Goal: Transaction & Acquisition: Purchase product/service

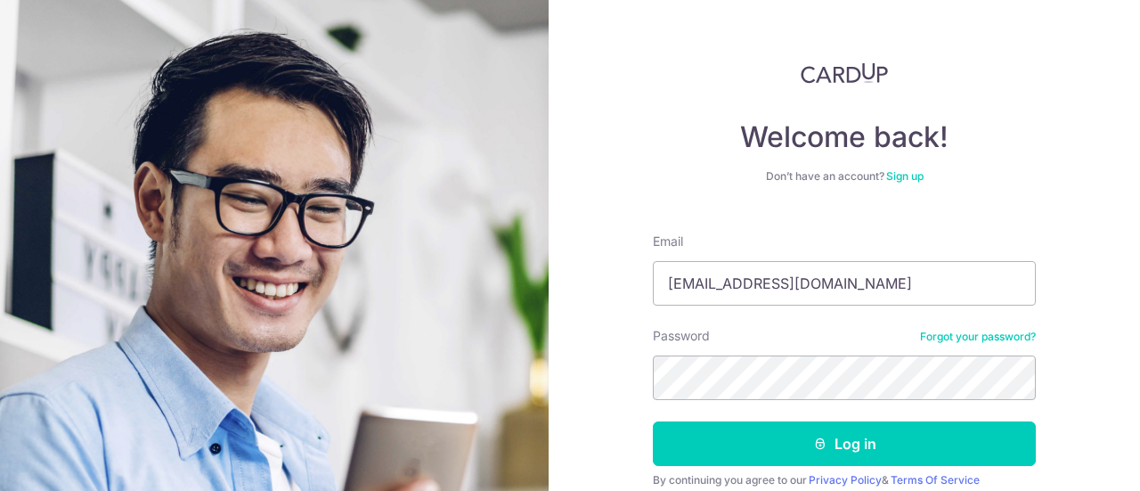
click at [917, 421] on button "Log in" at bounding box center [844, 443] width 383 height 45
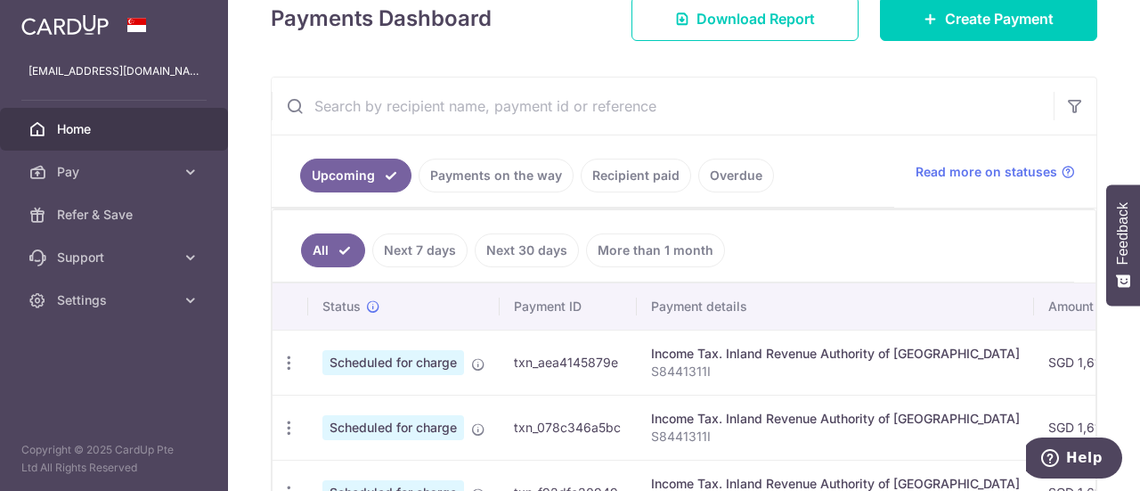
click at [480, 175] on link "Payments on the way" at bounding box center [496, 176] width 155 height 34
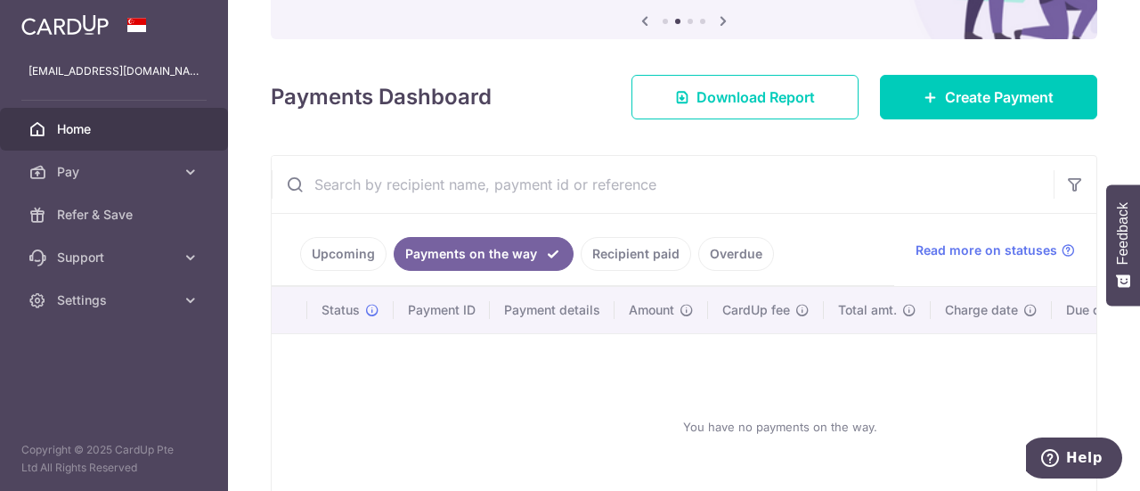
scroll to position [267, 0]
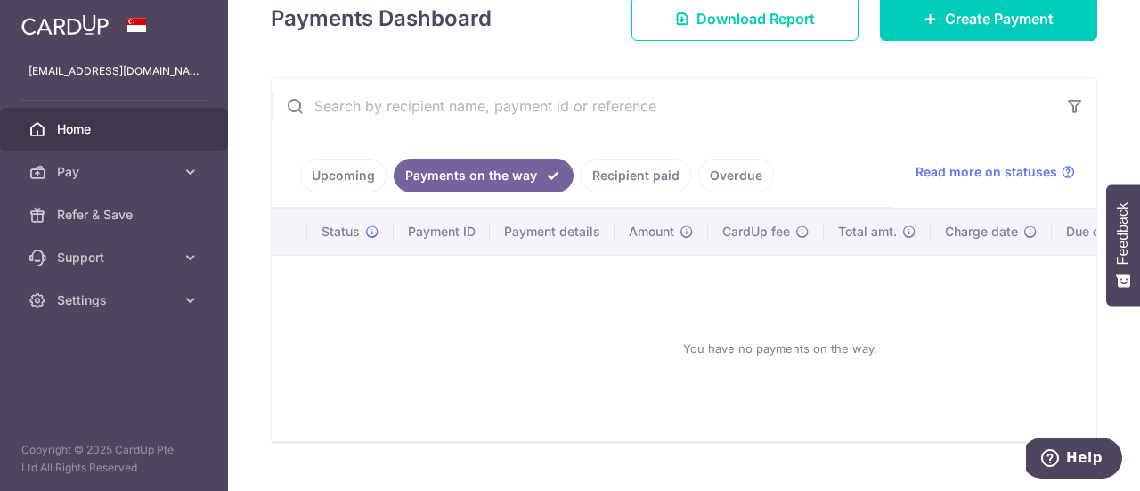
click at [647, 175] on link "Recipient paid" at bounding box center [636, 176] width 110 height 34
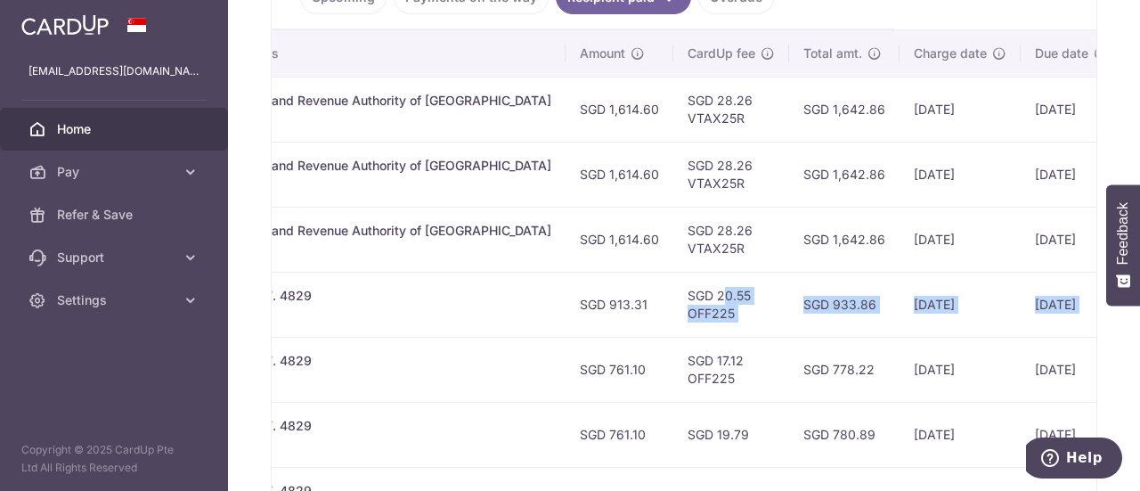
scroll to position [0, 516]
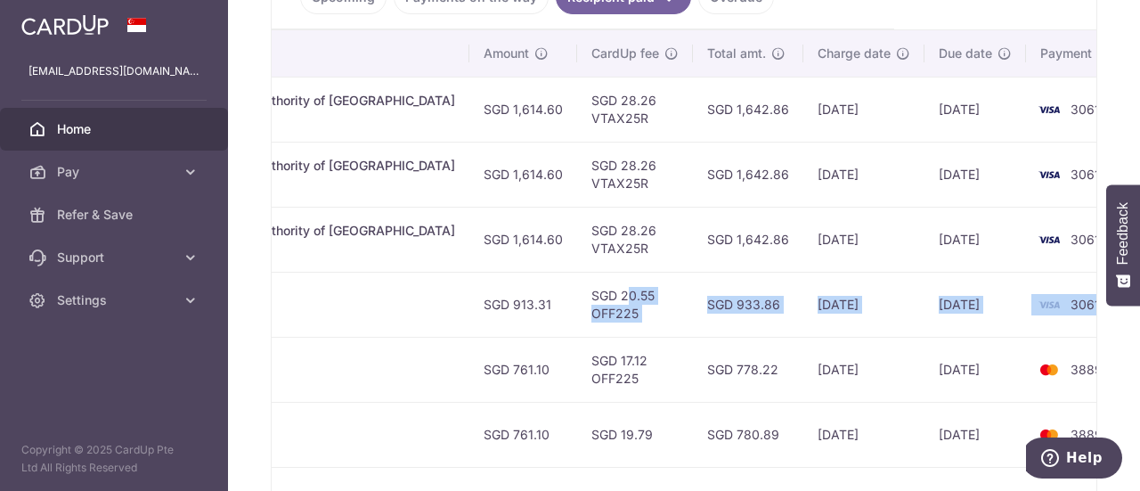
drag, startPoint x: 1040, startPoint y: 293, endPoint x: 1074, endPoint y: 289, distance: 34.0
click at [1074, 289] on tr "PDF Receipt Payment Sent txn_6b752eb9af3 Condo & MCST. 4829 BLK 022004 SGD 913.…" at bounding box center [458, 304] width 1406 height 65
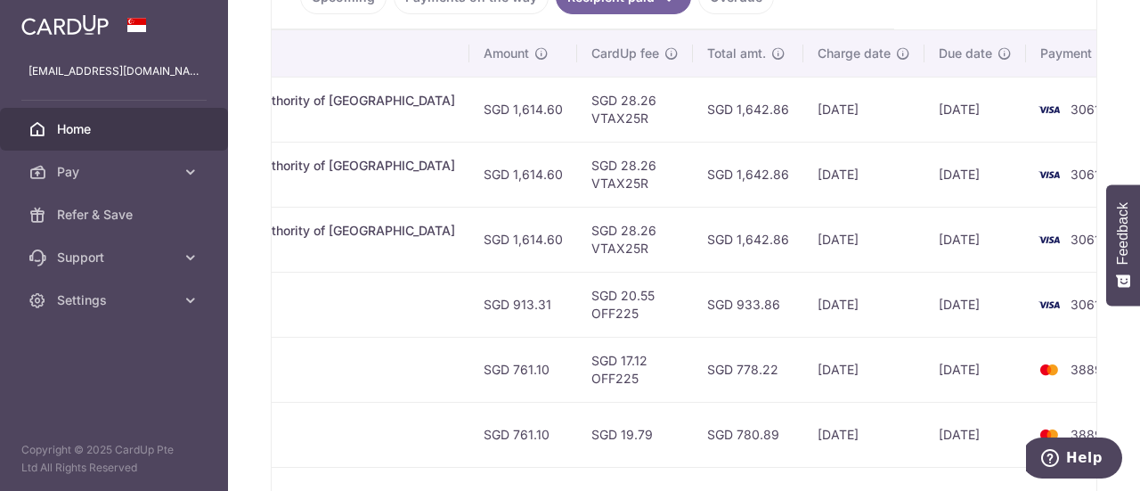
click at [1120, 338] on div "× Pause Schedule Pause all future payments in this series Pause just this one p…" at bounding box center [684, 245] width 912 height 491
click at [187, 171] on icon at bounding box center [191, 172] width 18 height 18
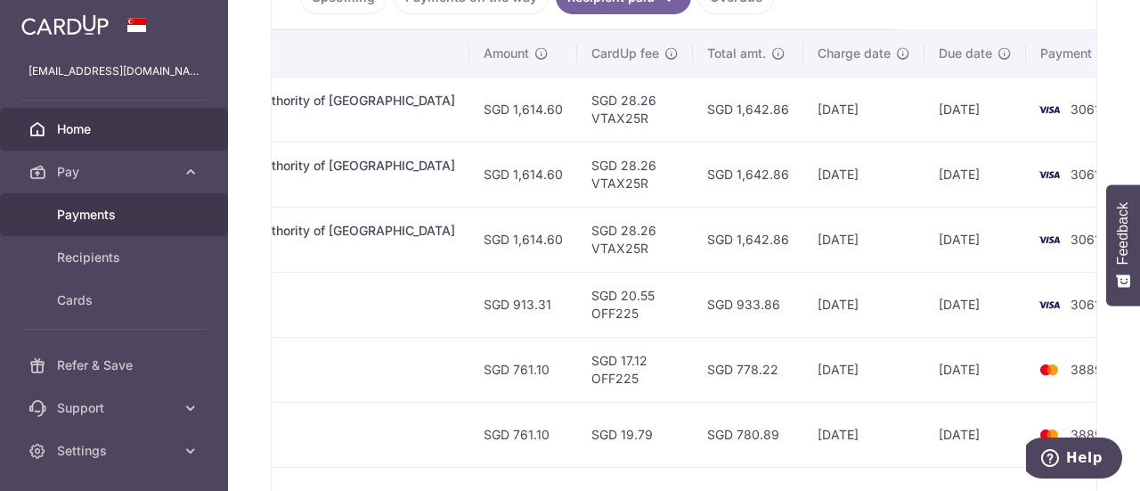
click at [135, 225] on link "Payments" at bounding box center [114, 214] width 228 height 43
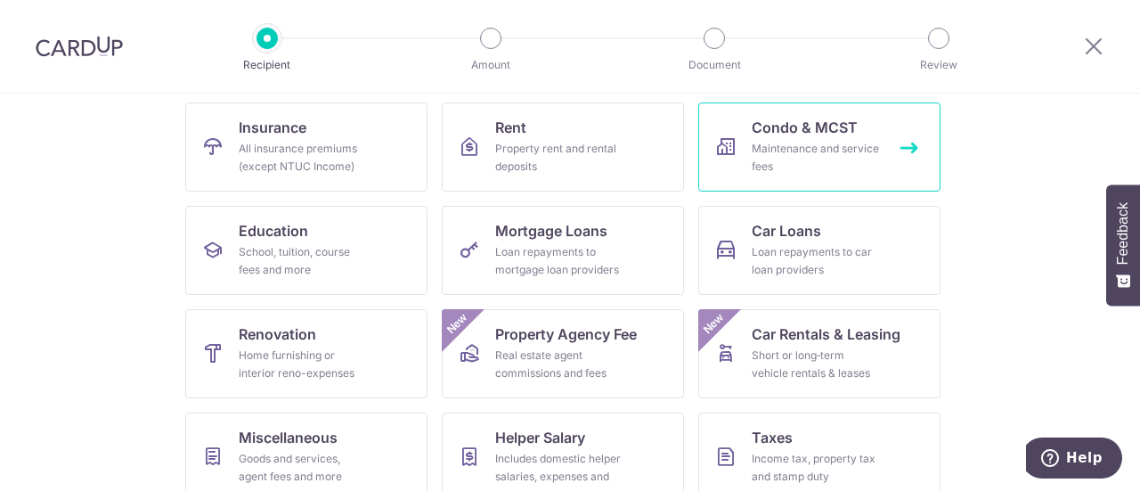
click at [787, 167] on div "Maintenance and service fees" at bounding box center [816, 158] width 128 height 36
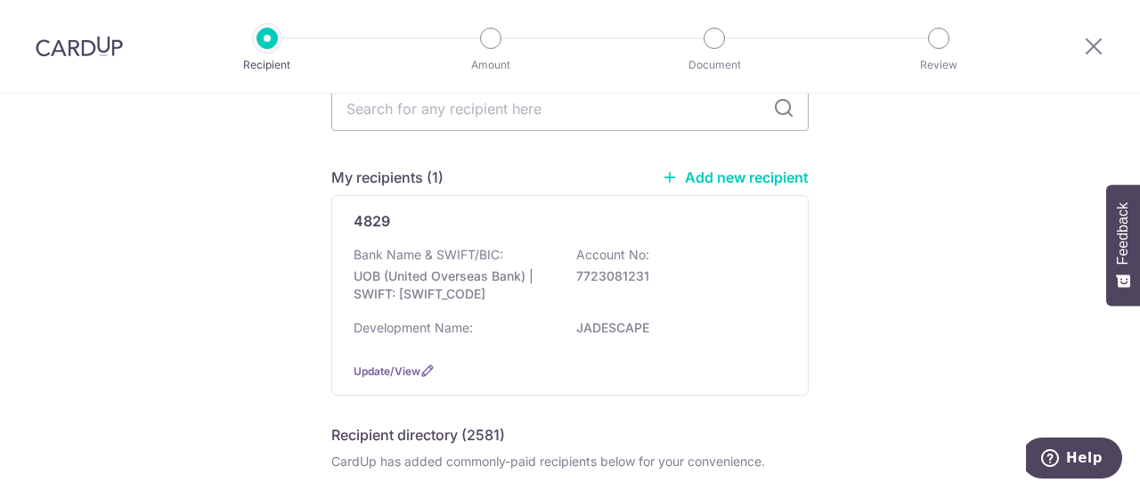
scroll to position [178, 0]
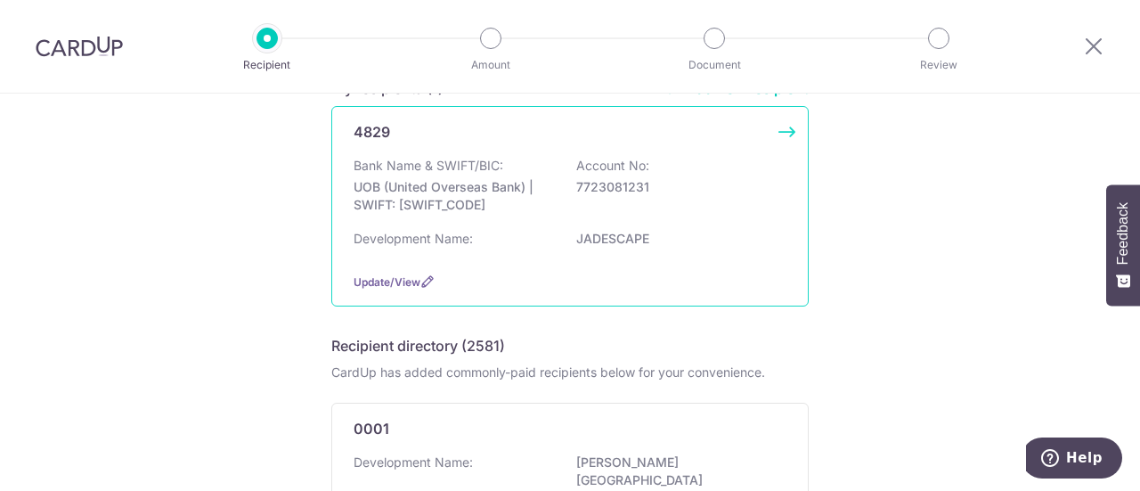
click at [611, 197] on div "Bank Name & SWIFT/BIC: UOB (United Overseas Bank) | SWIFT: UOVBSGSGXXX Account …" at bounding box center [570, 190] width 433 height 66
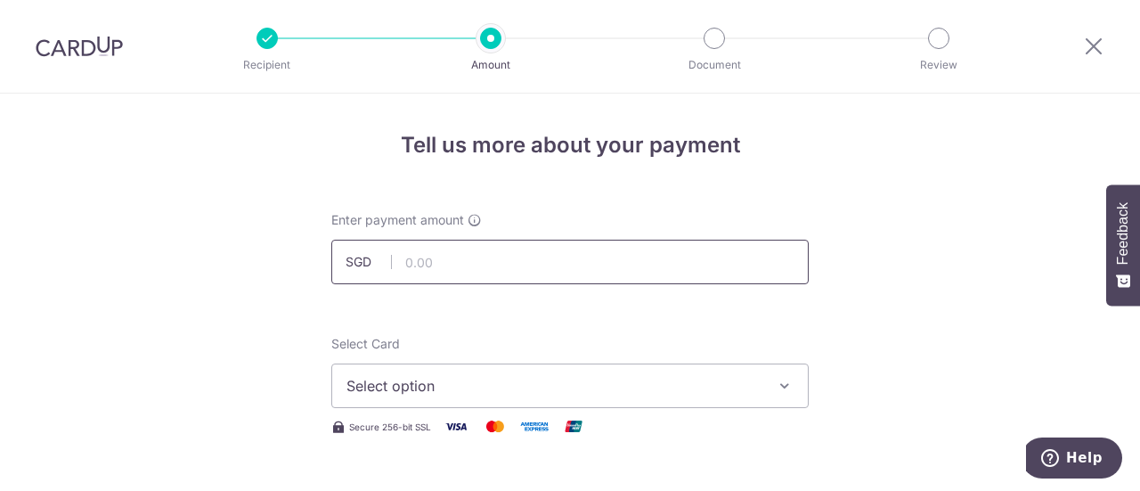
click at [521, 250] on input "text" at bounding box center [569, 262] width 477 height 45
type input "913.31"
click at [778, 377] on icon "button" at bounding box center [785, 386] width 18 height 18
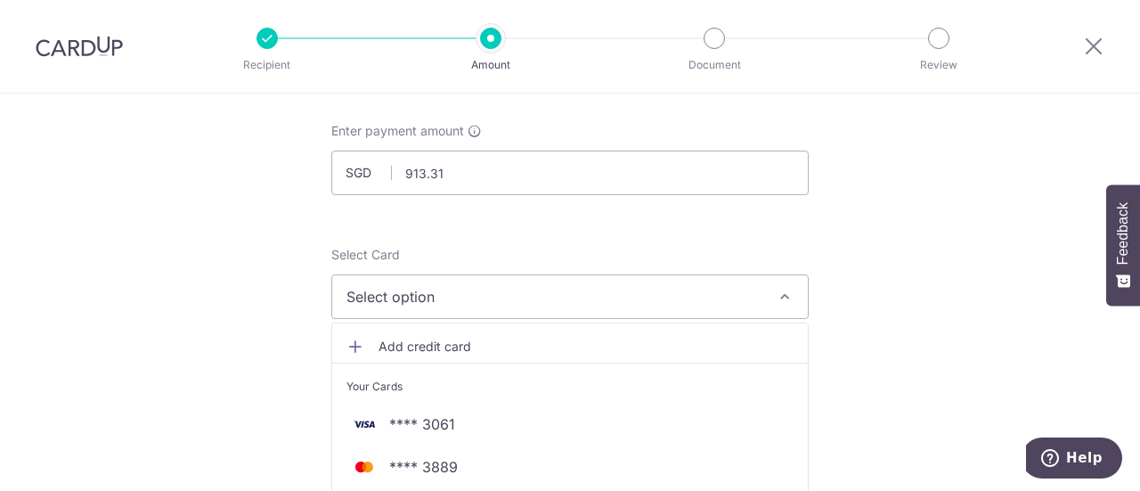
scroll to position [267, 0]
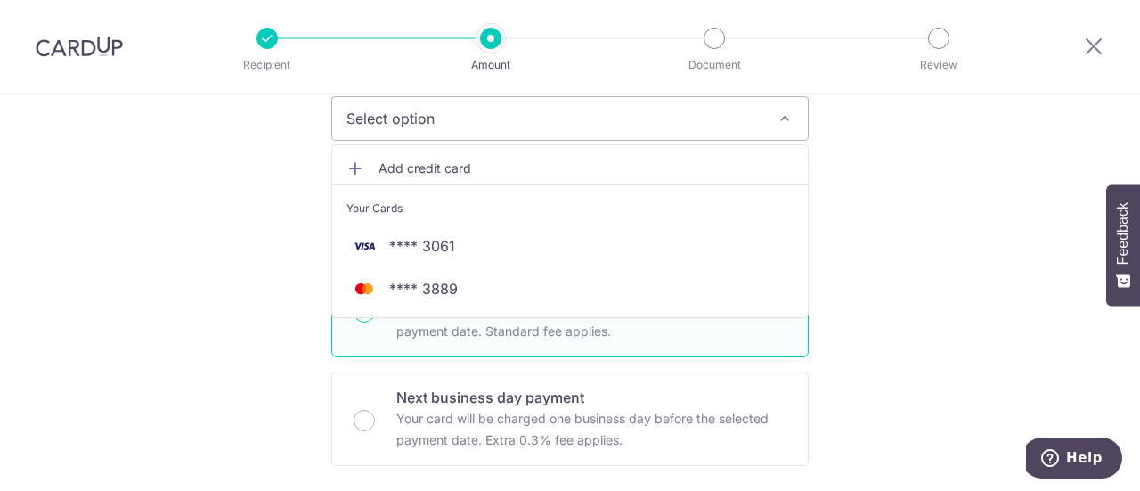
click at [516, 118] on span "Select option" at bounding box center [553, 118] width 415 height 21
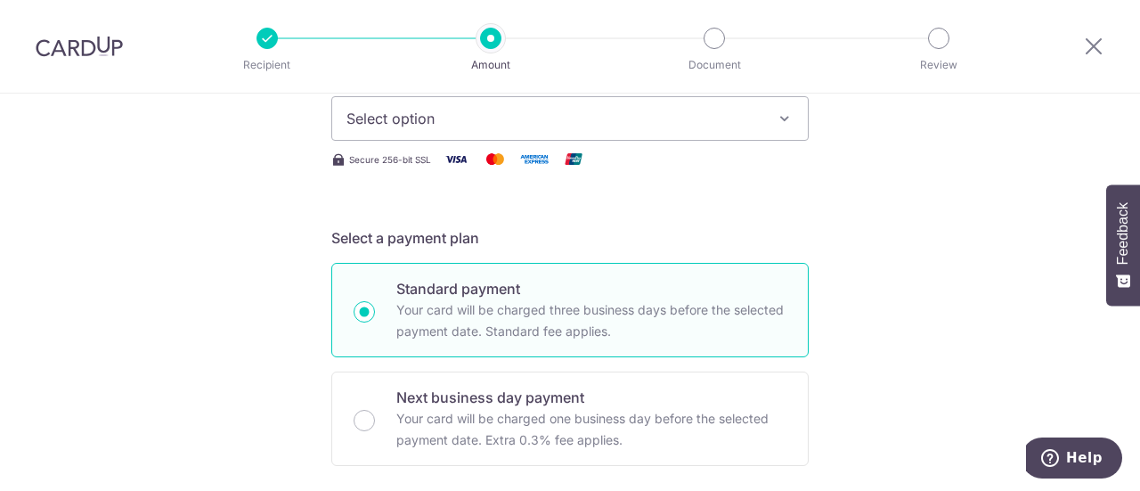
click at [516, 118] on span "Select option" at bounding box center [553, 118] width 415 height 21
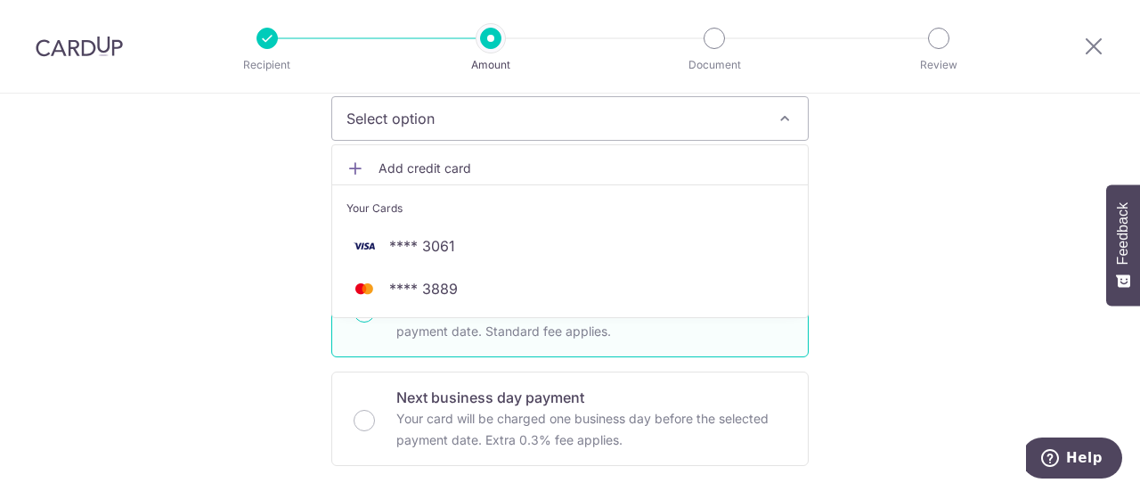
click at [496, 167] on span "Add credit card" at bounding box center [585, 168] width 415 height 18
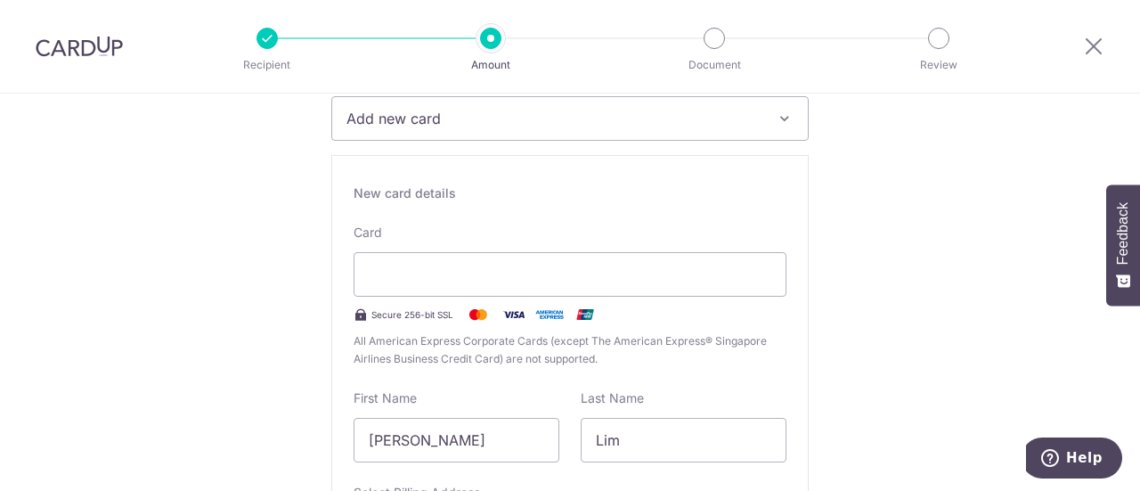
type input "03 / 2030"
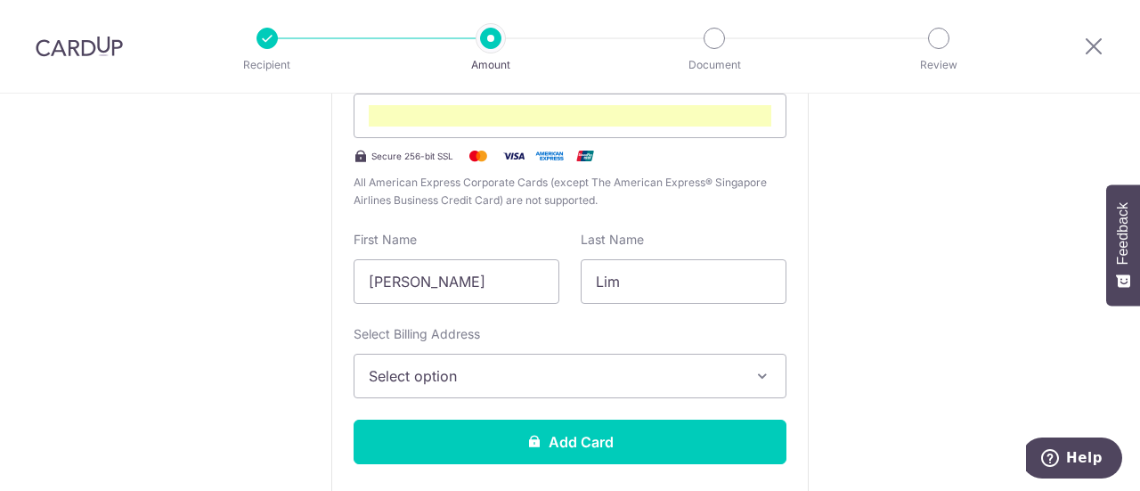
scroll to position [604, 0]
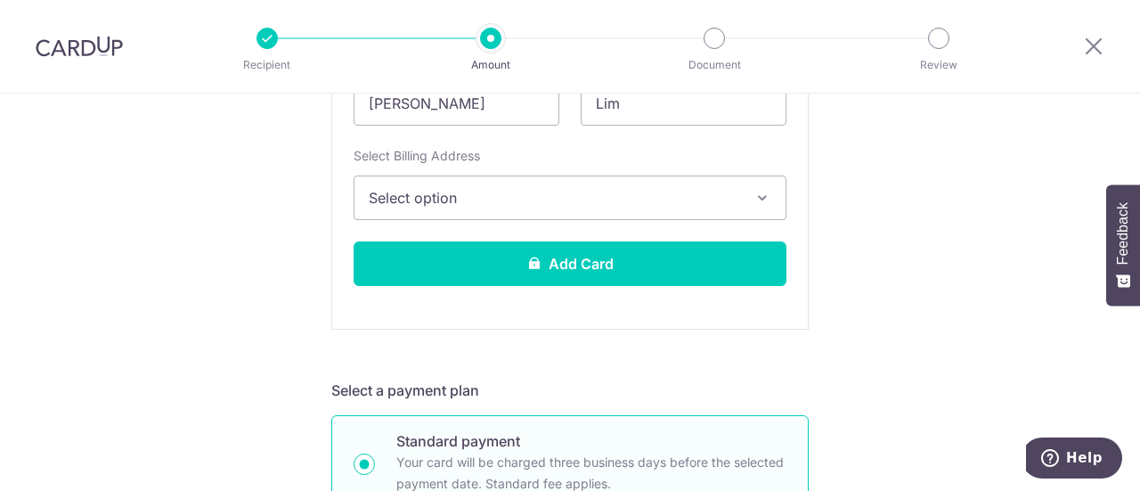
click at [657, 187] on span "Select option" at bounding box center [554, 197] width 370 height 21
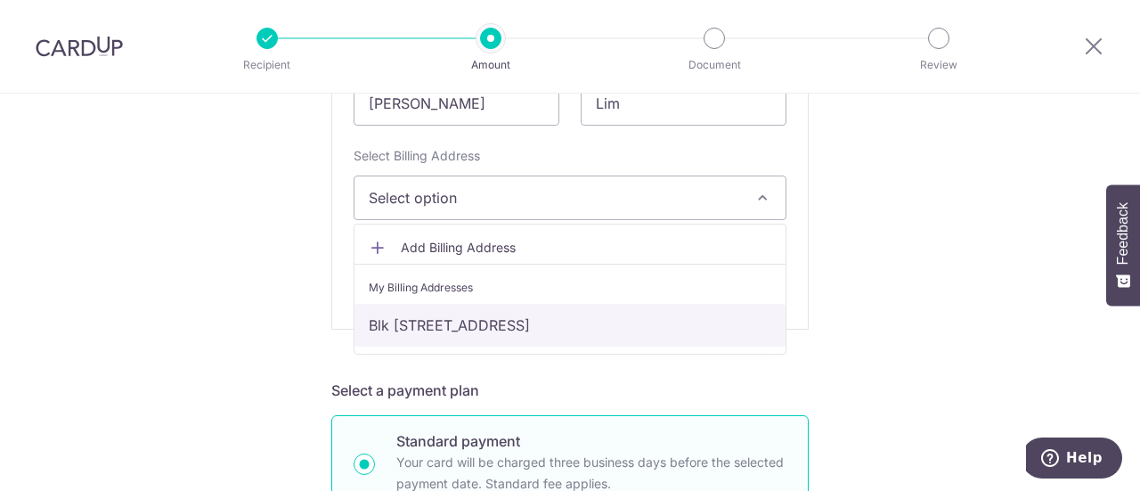
click at [536, 314] on link "Blk 163 Gangsa Rd #10-90, Singapore, Singapore, Singapore-670163" at bounding box center [569, 325] width 431 height 43
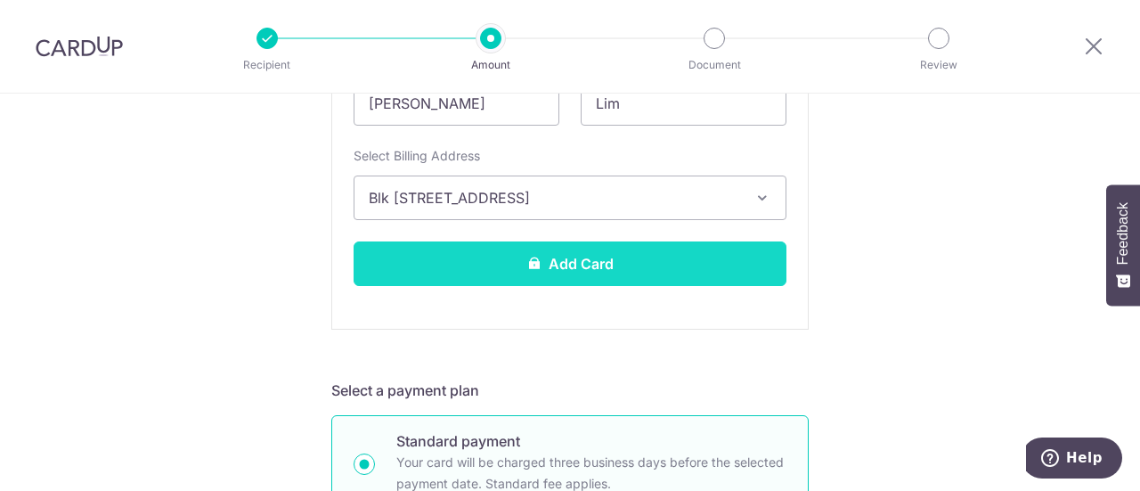
click at [666, 264] on button "Add Card" at bounding box center [570, 263] width 433 height 45
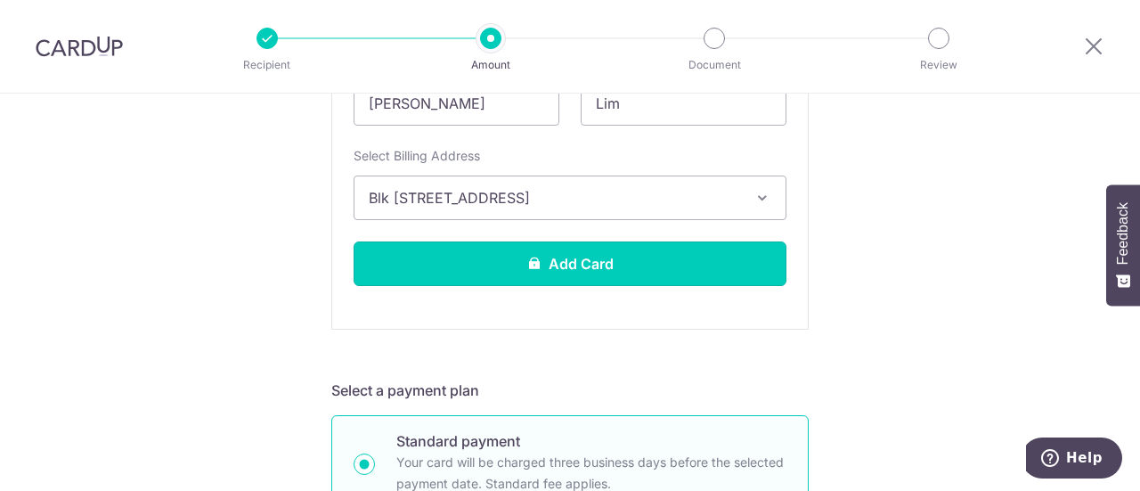
scroll to position [362, 0]
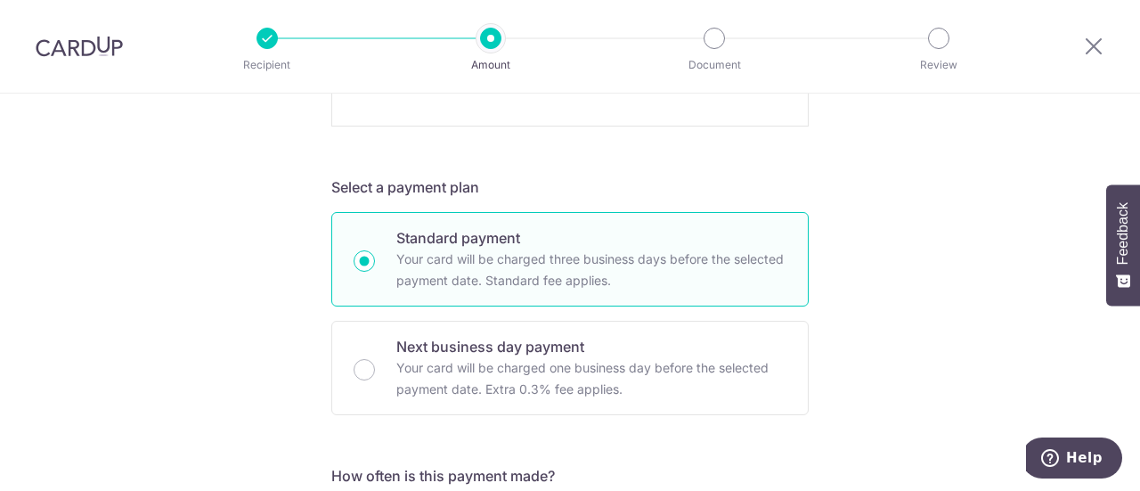
scroll to position [629, 0]
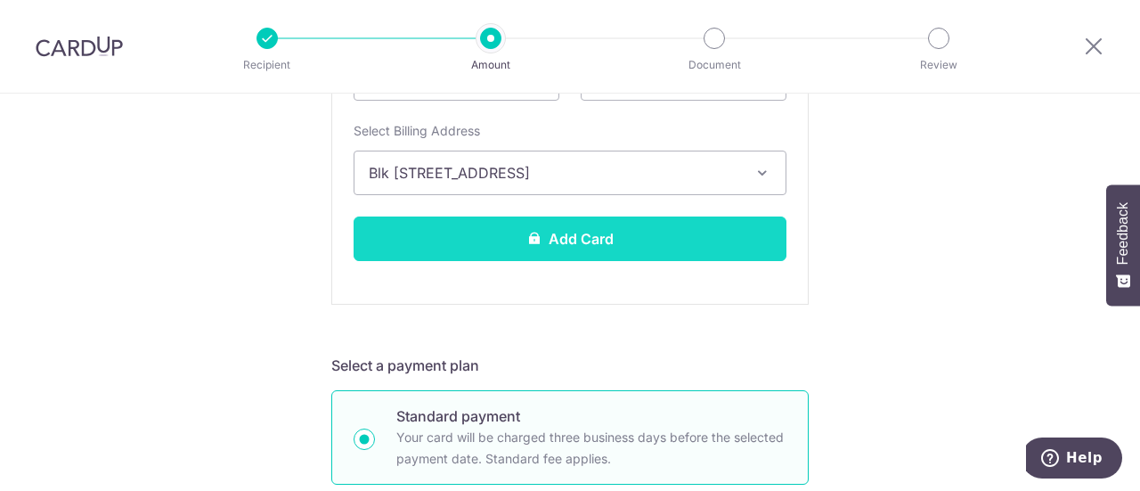
click at [634, 232] on button "Add Card" at bounding box center [570, 238] width 433 height 45
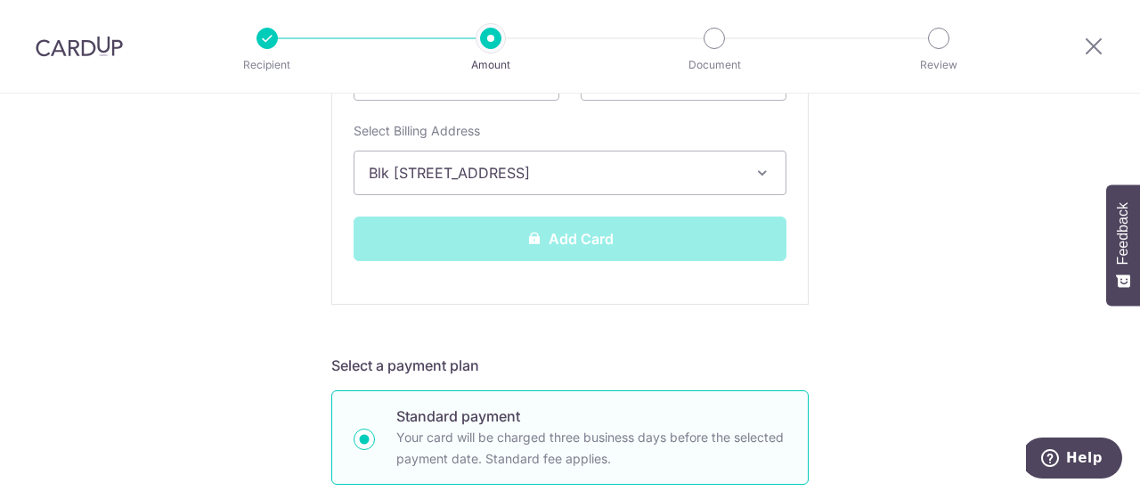
scroll to position [896, 0]
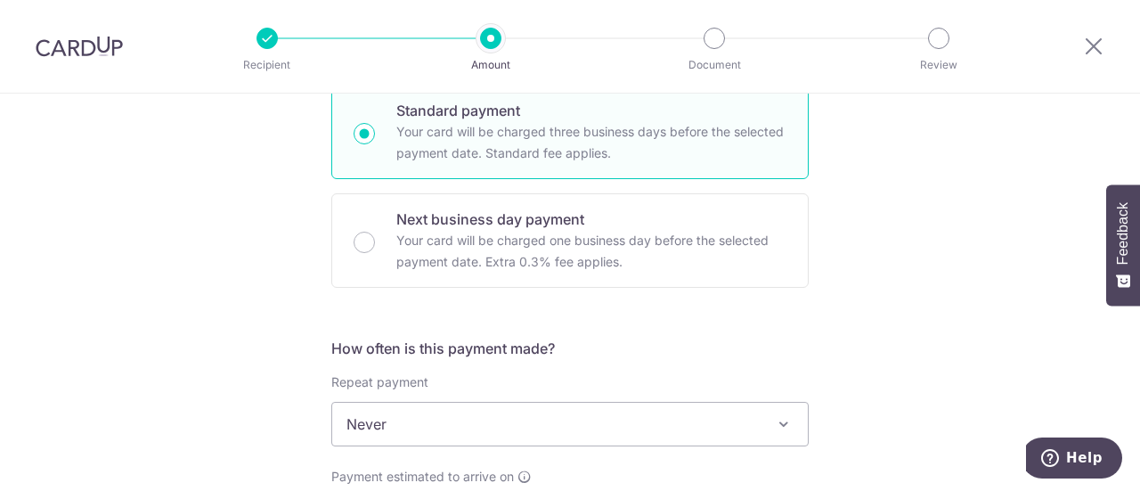
scroll to position [623, 0]
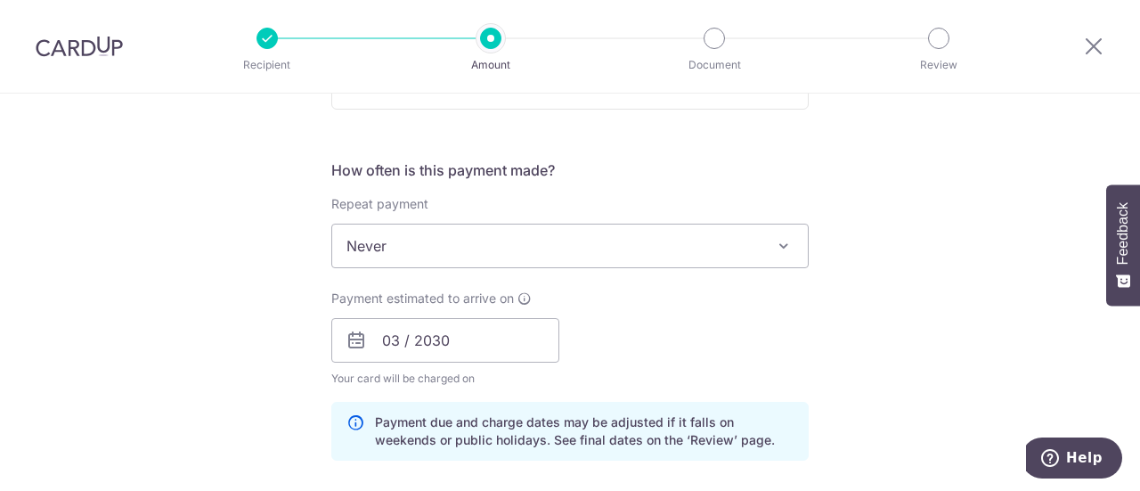
click at [723, 239] on span "Never" at bounding box center [570, 245] width 476 height 43
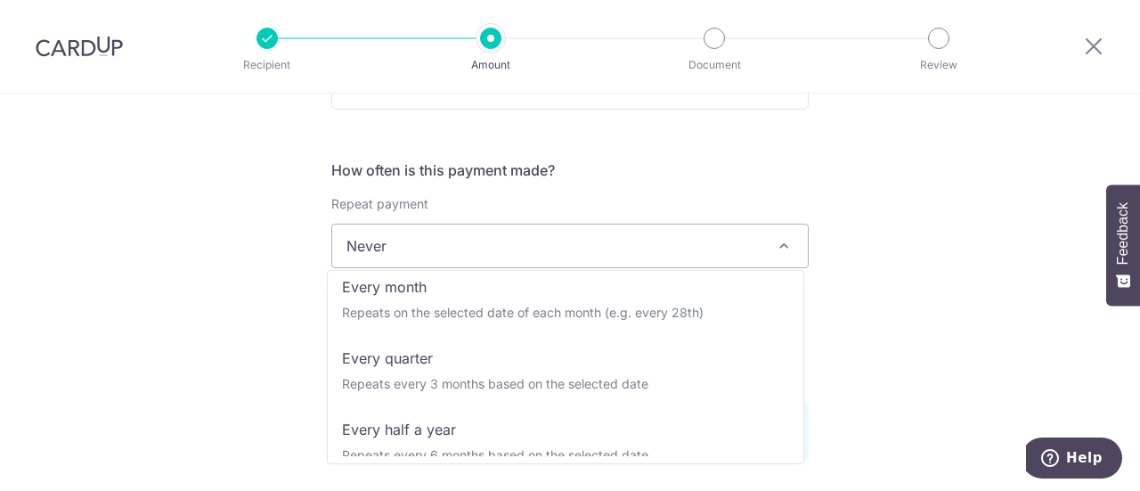
scroll to position [178, 0]
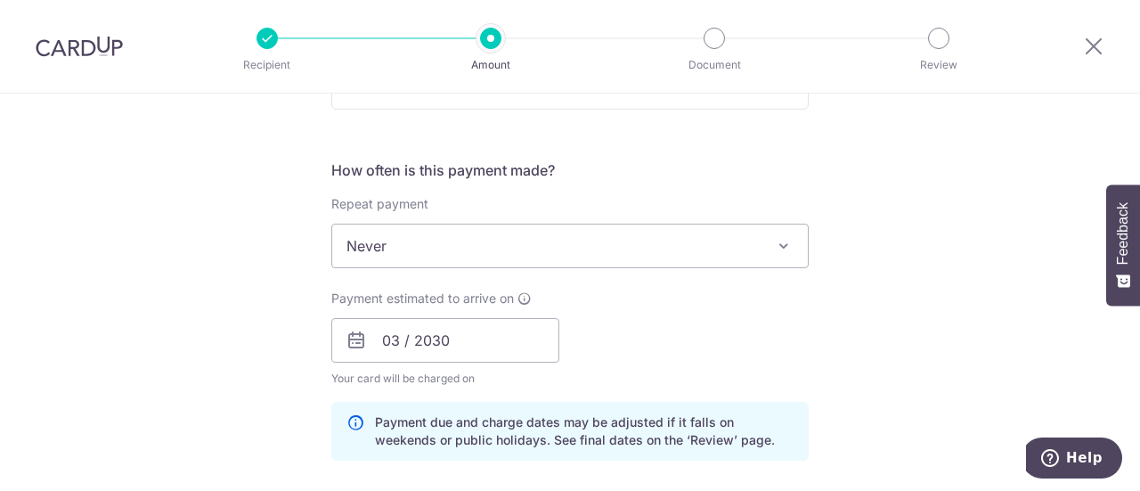
click at [816, 283] on div "Tell us more about your payment Enter payment amount SGD 913.31 913.31 Card add…" at bounding box center [570, 312] width 1140 height 1684
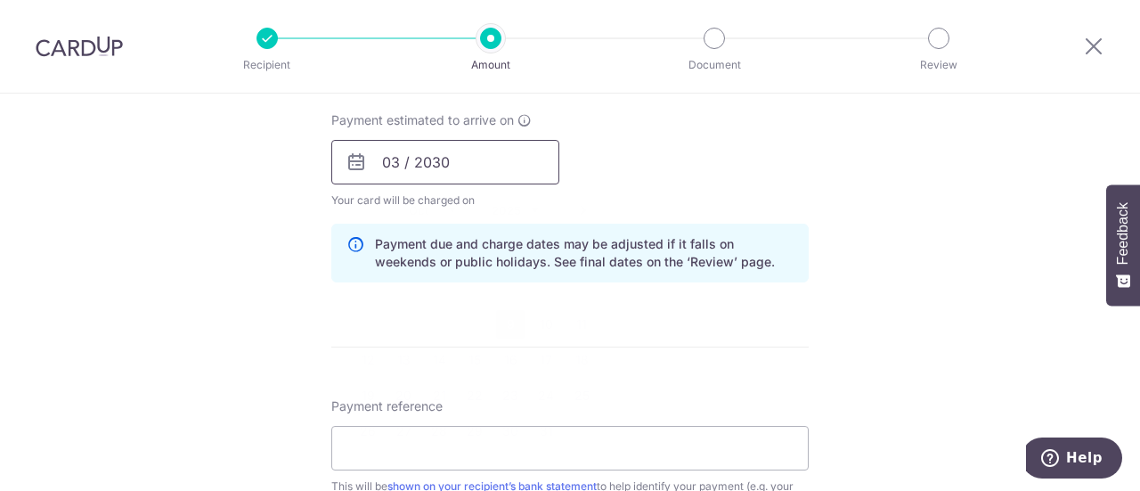
click at [492, 163] on input "03 / 2030" at bounding box center [445, 162] width 228 height 45
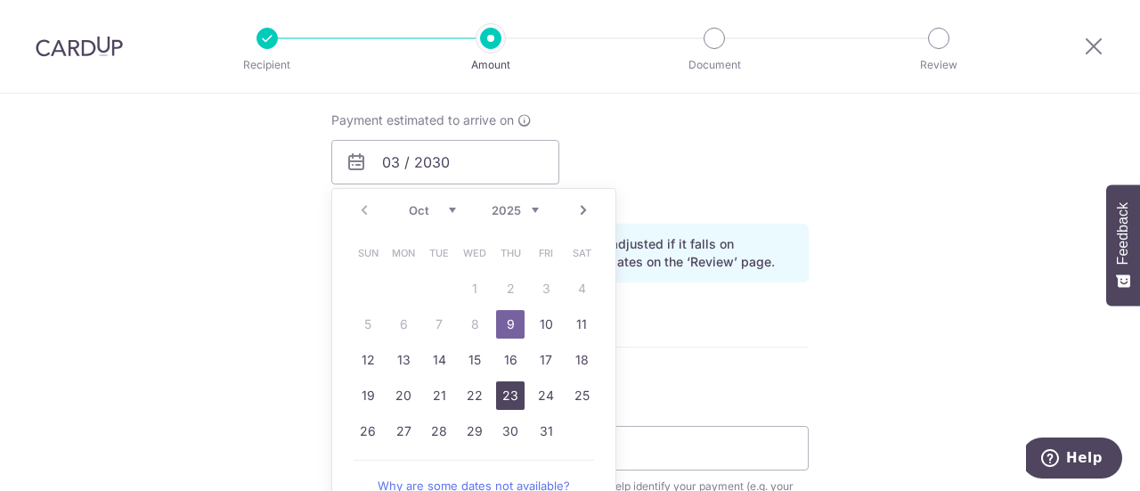
click at [502, 396] on link "23" at bounding box center [510, 395] width 28 height 28
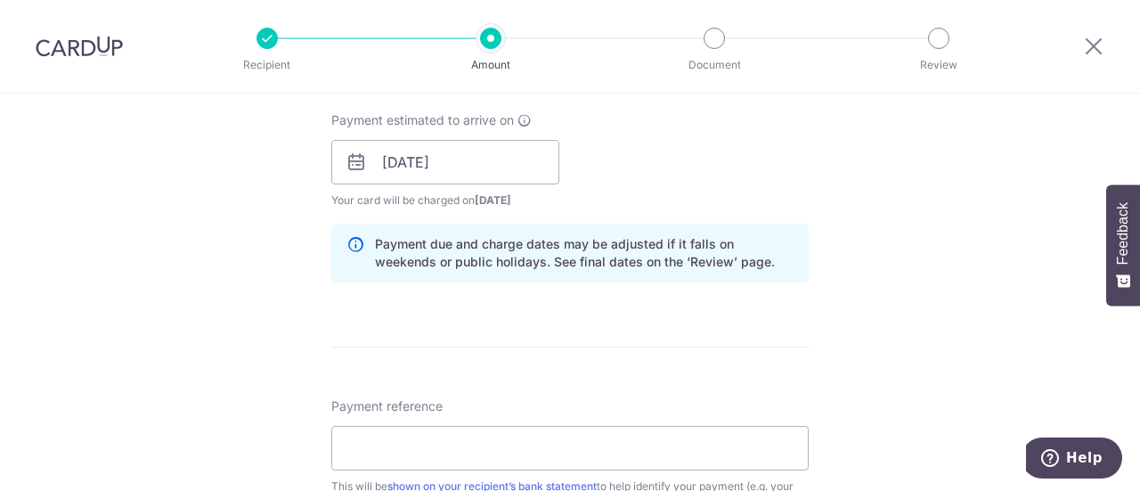
scroll to position [712, 0]
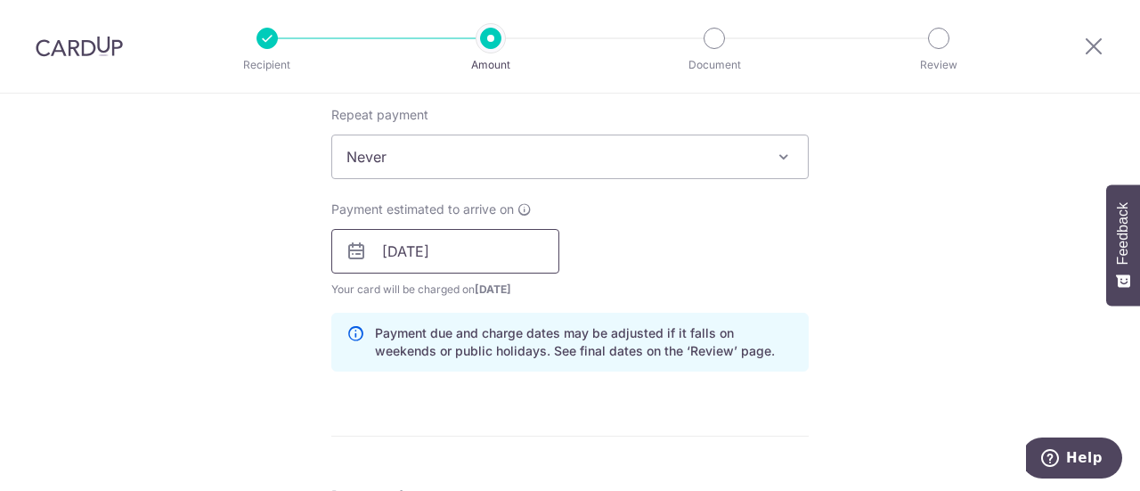
click at [483, 248] on input "23/10/2025" at bounding box center [445, 251] width 228 height 45
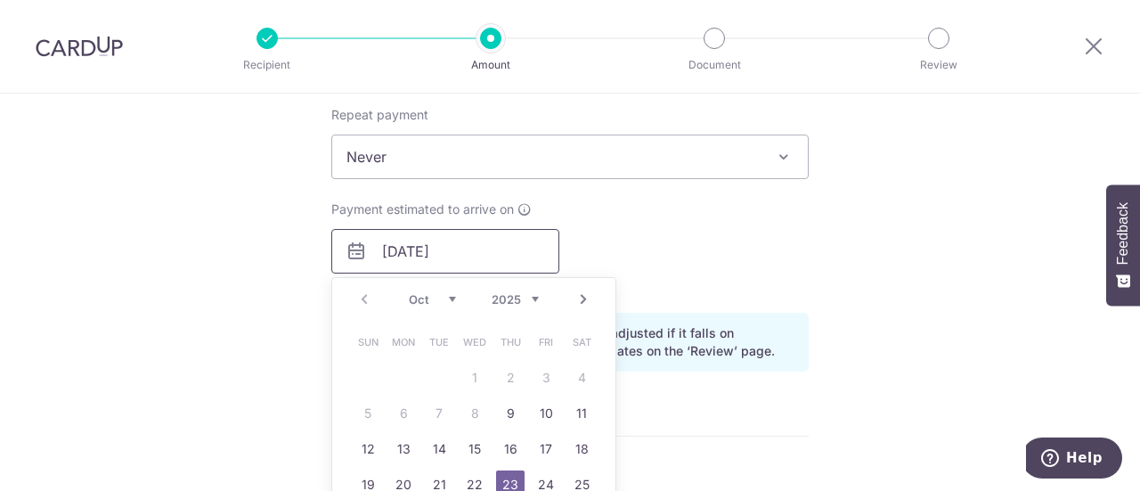
scroll to position [801, 0]
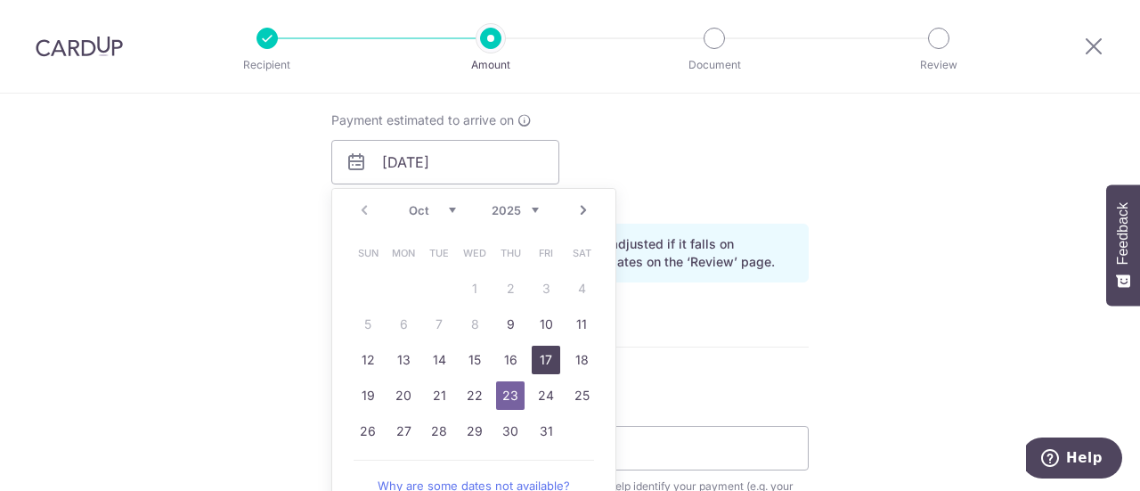
click at [534, 359] on link "17" at bounding box center [546, 360] width 28 height 28
type input "17/10/2025"
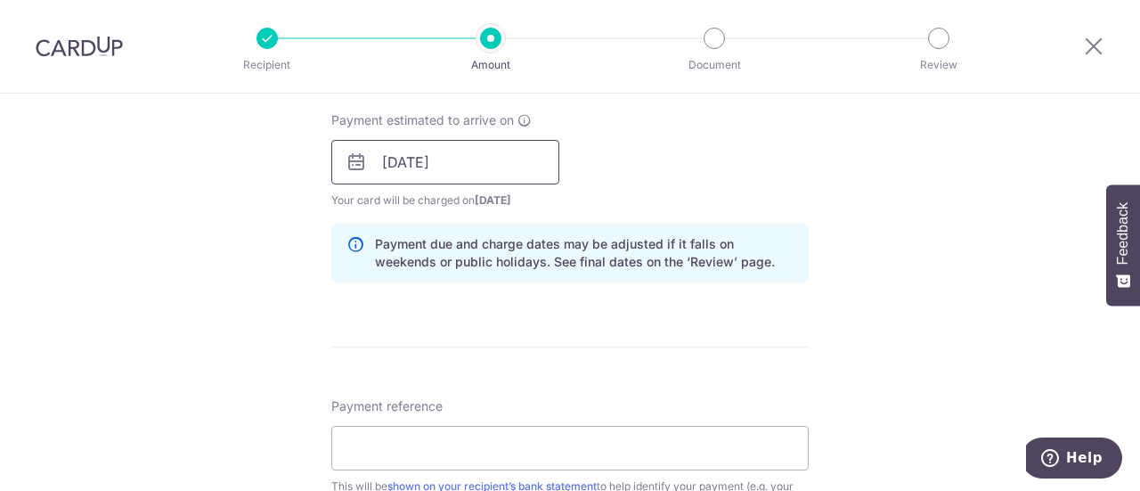
click at [529, 169] on input "17/10/2025" at bounding box center [445, 162] width 228 height 45
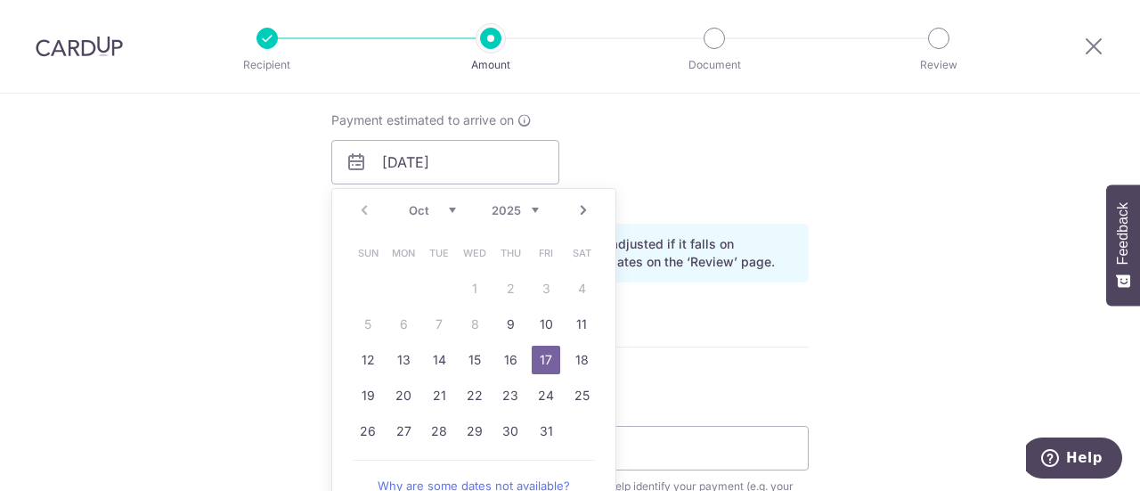
click at [908, 293] on div "Tell us more about your payment Enter payment amount SGD 913.31 913.31 Card add…" at bounding box center [570, 134] width 1140 height 1684
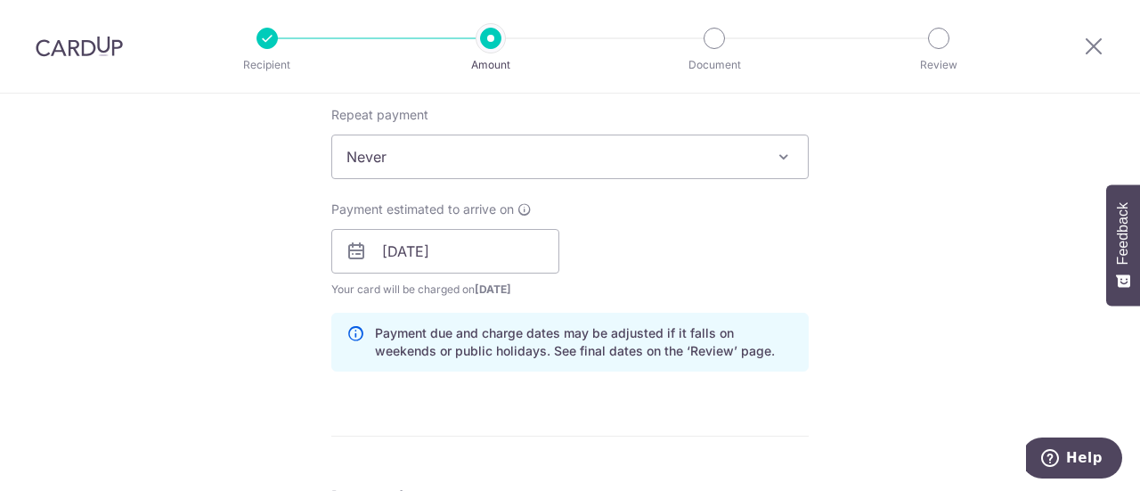
scroll to position [980, 0]
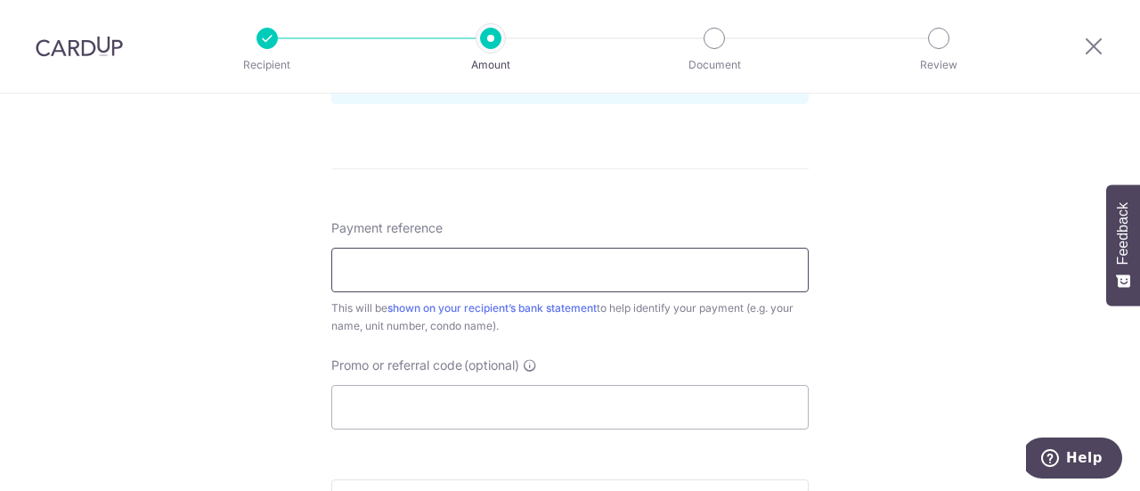
click at [628, 280] on input "Payment reference" at bounding box center [569, 270] width 477 height 45
type input "2 20-04"
click at [477, 282] on input "2 20-04" at bounding box center [569, 270] width 477 height 45
drag, startPoint x: 470, startPoint y: 278, endPoint x: 337, endPoint y: 272, distance: 133.7
click at [337, 271] on input "2 20-04" at bounding box center [569, 270] width 477 height 45
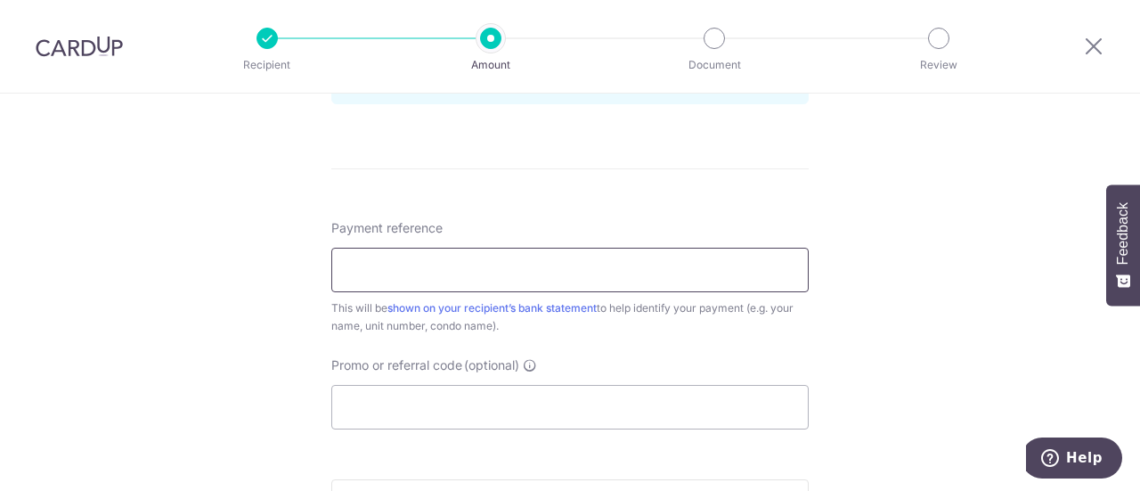
type input "2"
click at [680, 401] on input "Promo or referral code (optional)" at bounding box center [569, 407] width 477 height 45
click at [579, 277] on input "Payment reference" at bounding box center [569, 270] width 477 height 45
click at [354, 272] on input "2 20-04" at bounding box center [569, 270] width 477 height 45
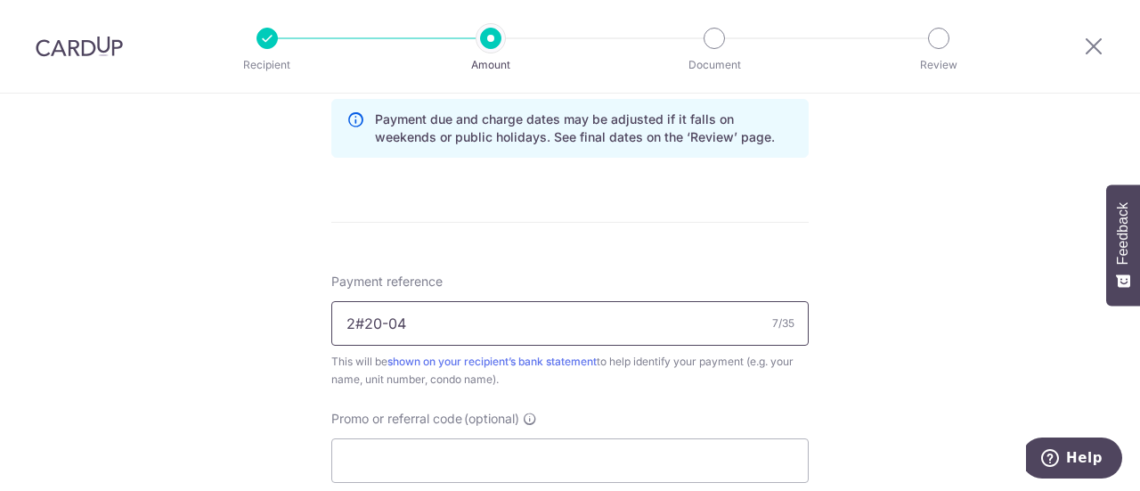
scroll to position [1104, 0]
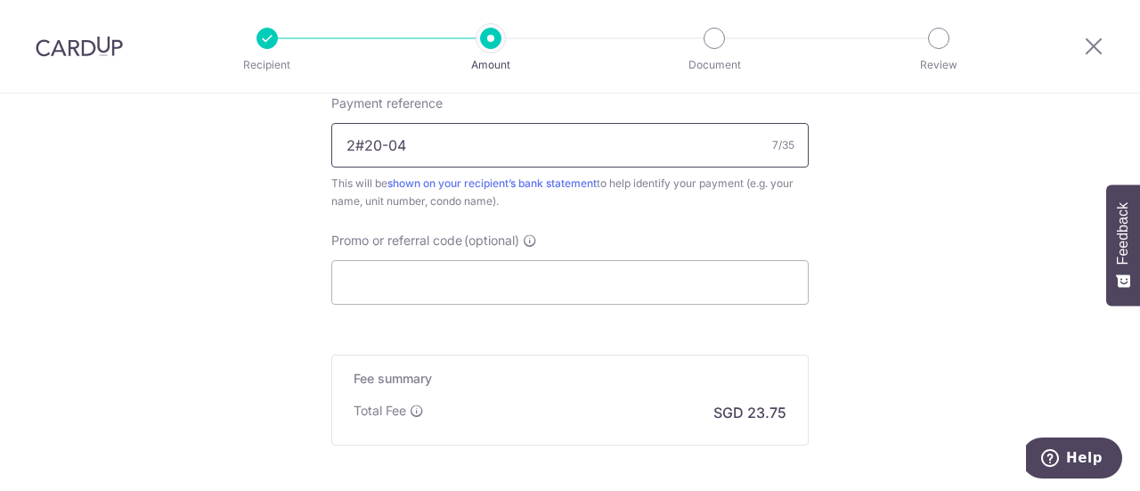
type input "2#20-04"
click at [500, 275] on input "Promo or referral code (optional)" at bounding box center [569, 282] width 477 height 45
paste input "25AMEX21"
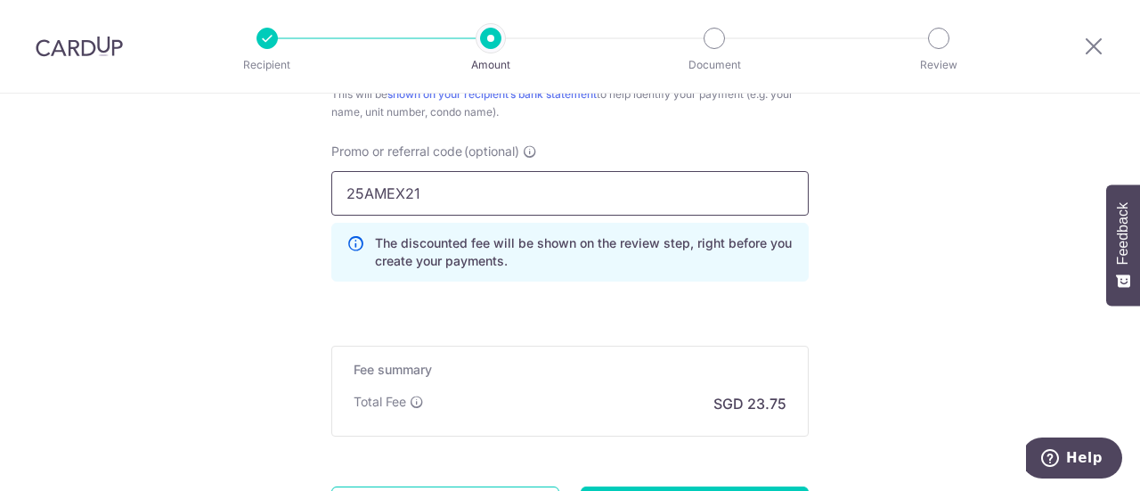
scroll to position [1282, 0]
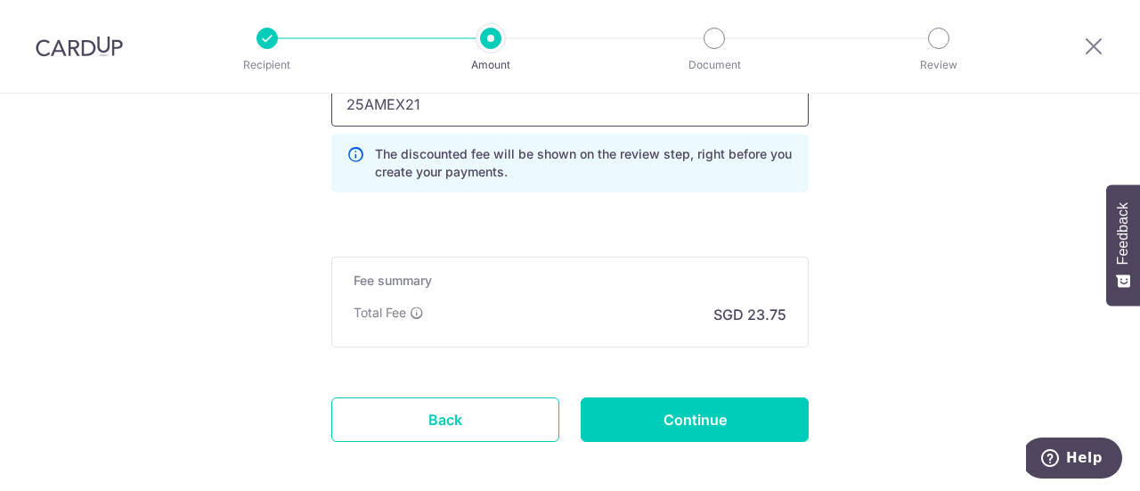
type input "25AMEX21"
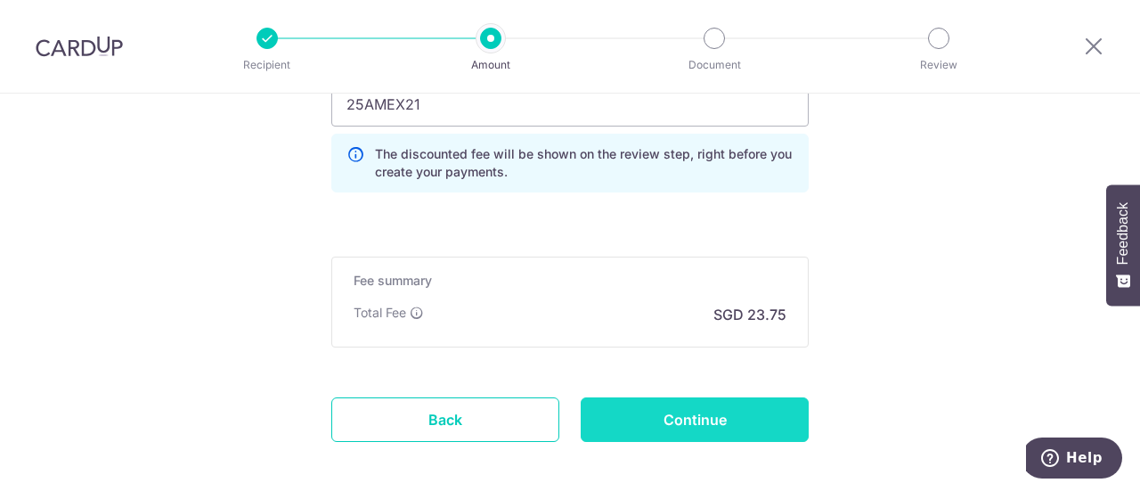
click at [669, 407] on input "Continue" at bounding box center [695, 419] width 228 height 45
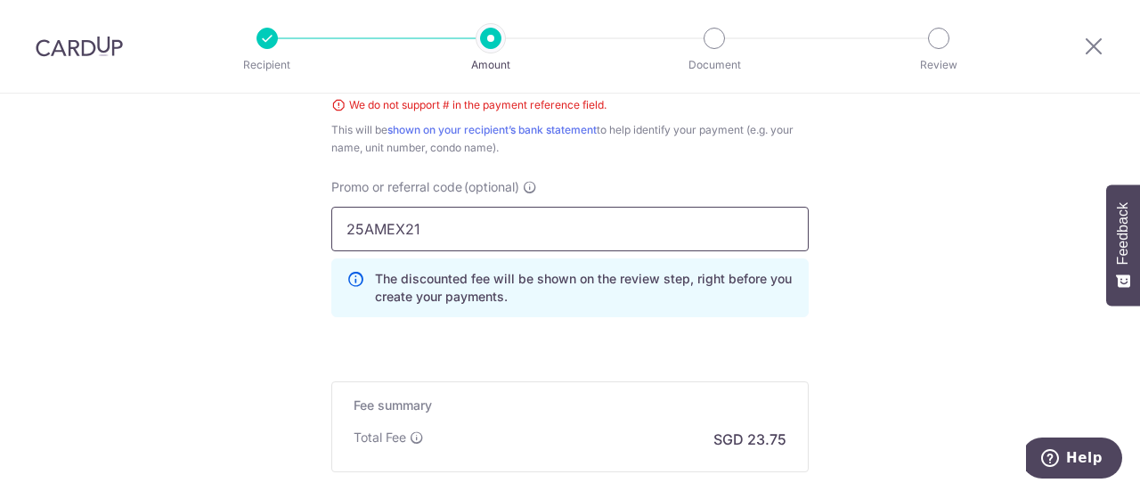
scroll to position [915, 0]
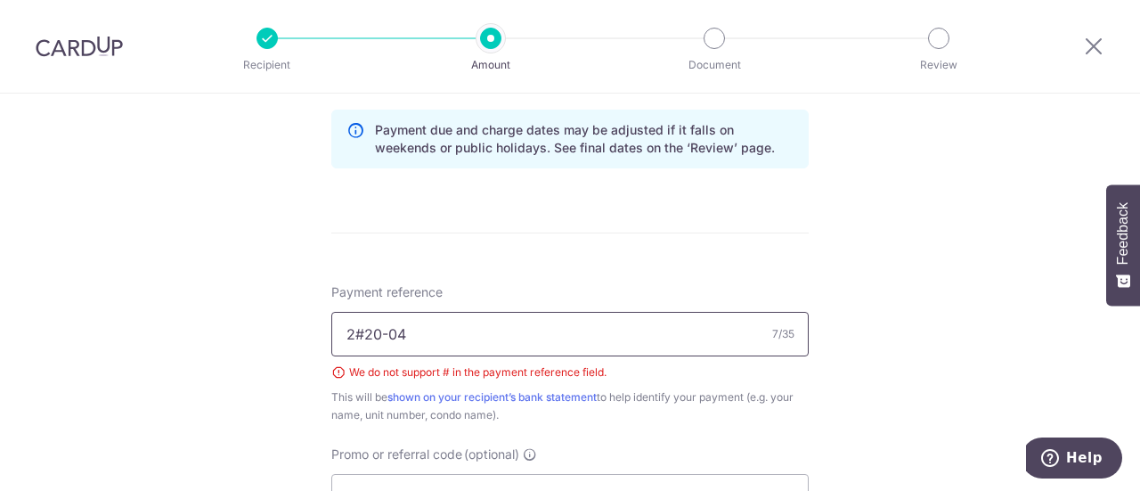
click at [360, 329] on input "2#20-04" at bounding box center [569, 334] width 477 height 45
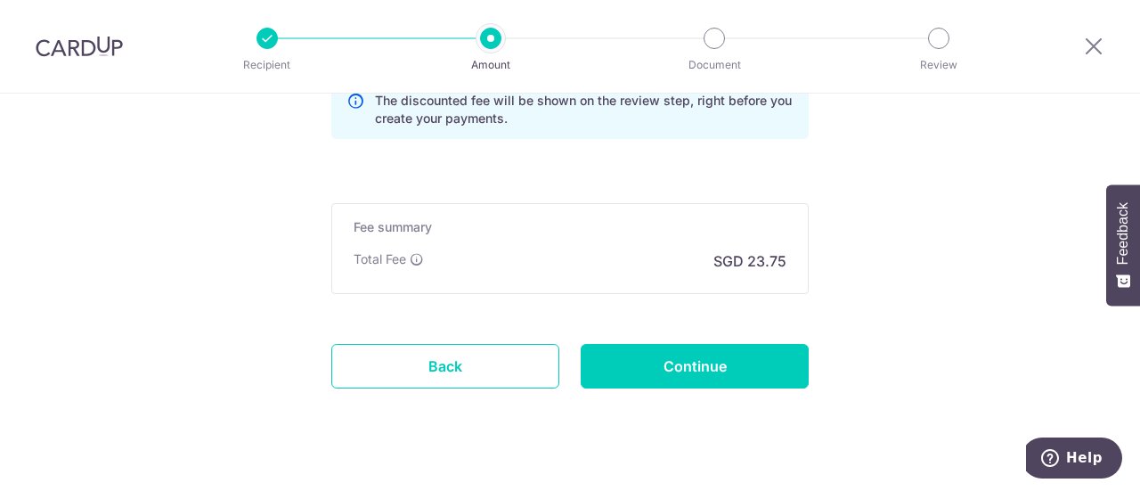
scroll to position [1387, 0]
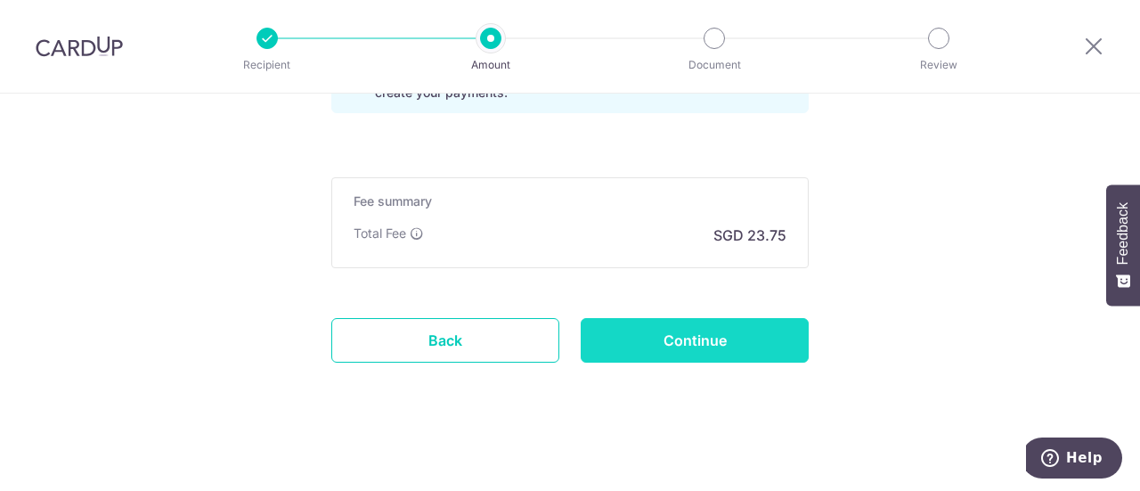
type input "2 20-04"
click at [750, 339] on input "Continue" at bounding box center [695, 340] width 228 height 45
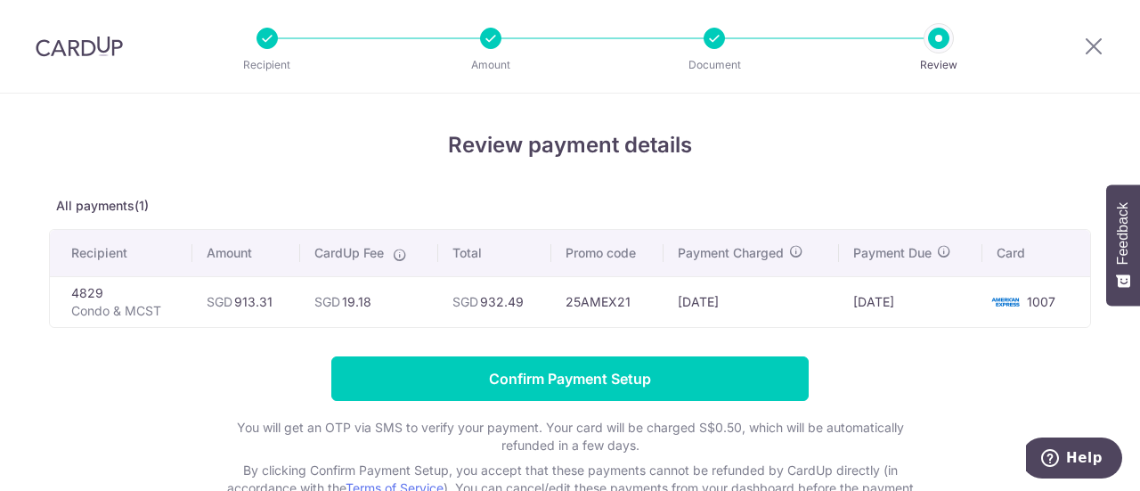
scroll to position [126, 0]
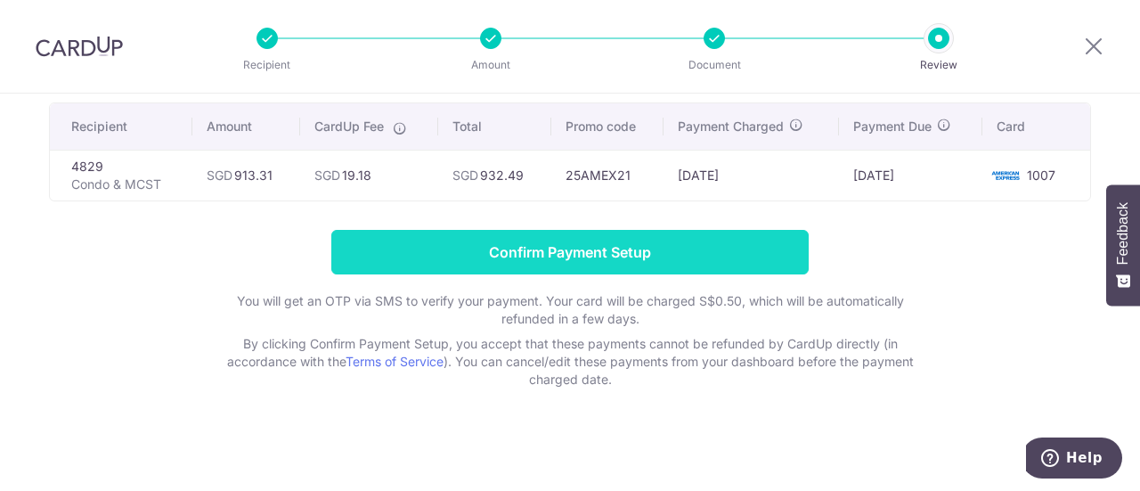
click at [580, 246] on input "Confirm Payment Setup" at bounding box center [569, 252] width 477 height 45
